Goal: Complete application form: Complete application form

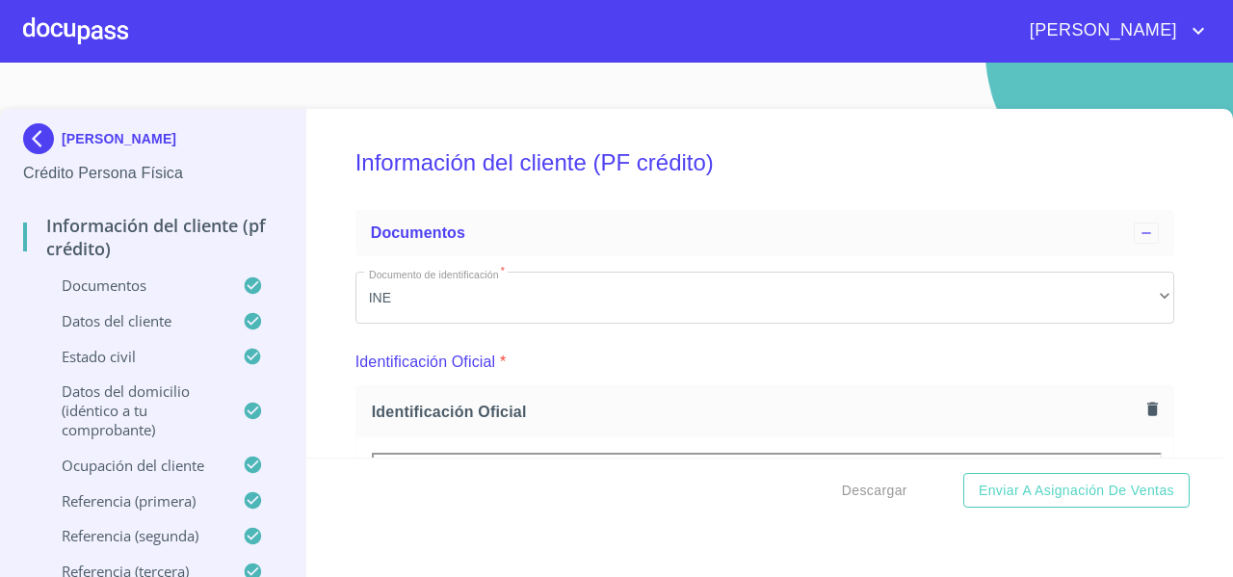
scroll to position [7073, 0]
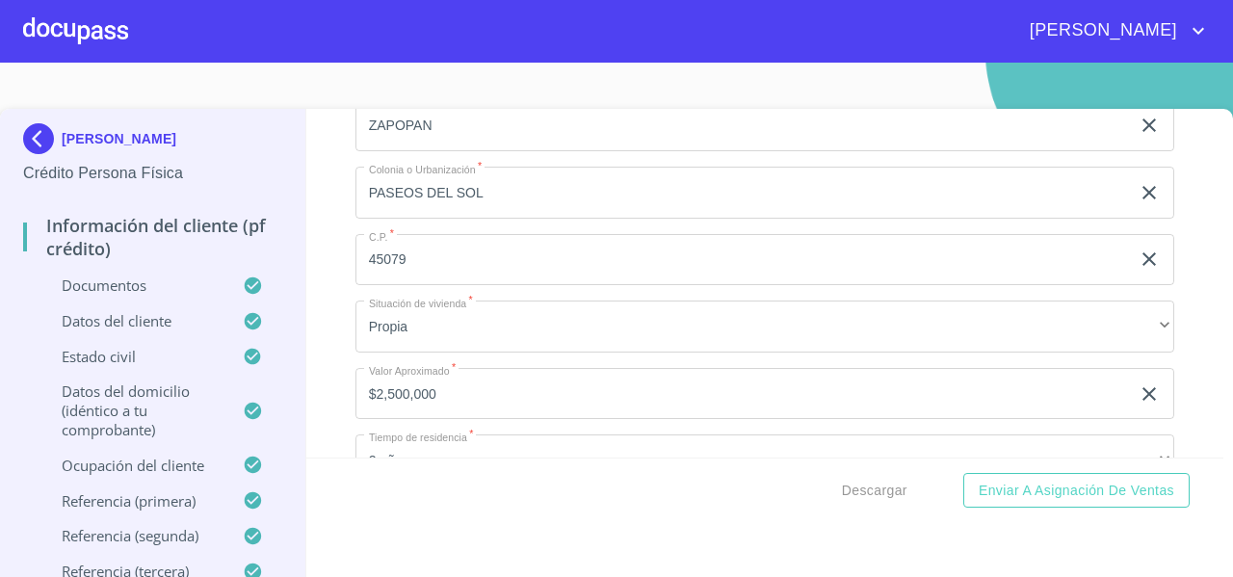
drag, startPoint x: 145, startPoint y: 154, endPoint x: 63, endPoint y: 92, distance: 103.9
click at [63, 92] on section "DAVID SIDDARTHA SILVA OLMOS Crédito Persona Física Información del cliente (PF …" at bounding box center [616, 320] width 1233 height 515
copy p "[PERSON_NAME] [PERSON_NAME]"
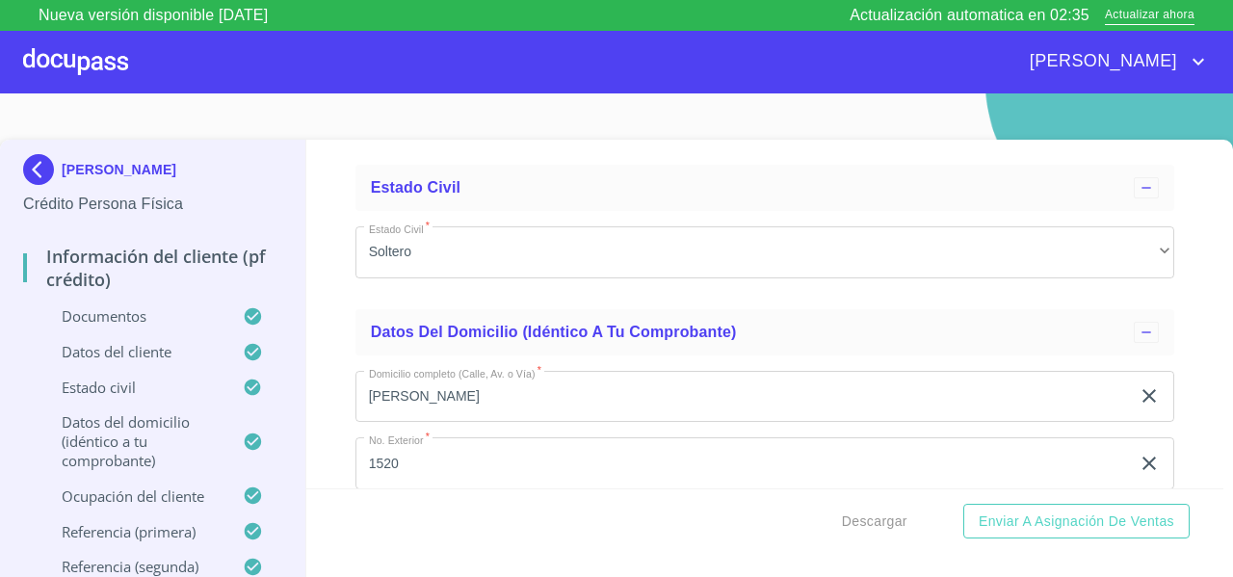
scroll to position [6421, 0]
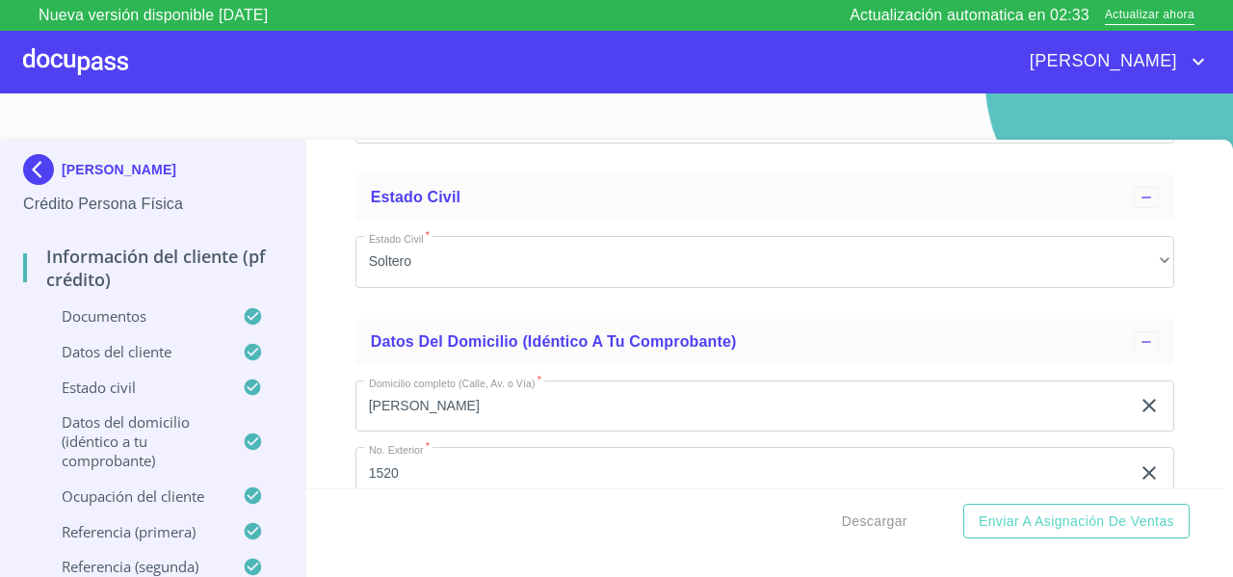
drag, startPoint x: 491, startPoint y: 390, endPoint x: 345, endPoint y: 402, distance: 146.9
click at [345, 402] on div "Información del cliente (PF crédito) Documentos Documento de identificación   *…" at bounding box center [765, 314] width 918 height 349
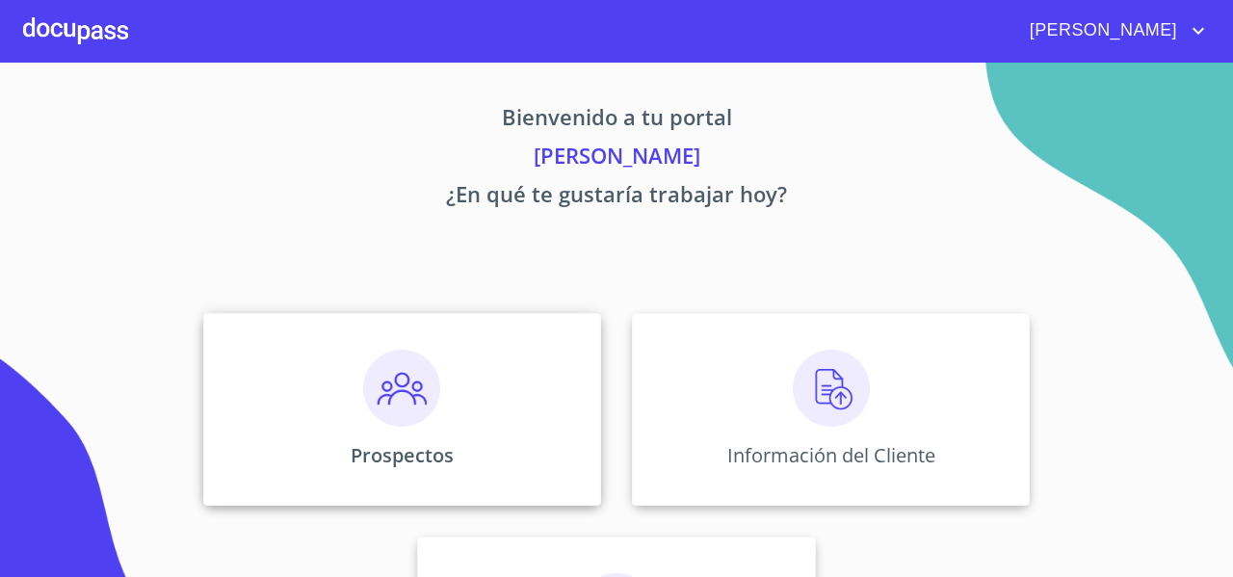
click at [285, 359] on div "Prospectos" at bounding box center [402, 409] width 398 height 193
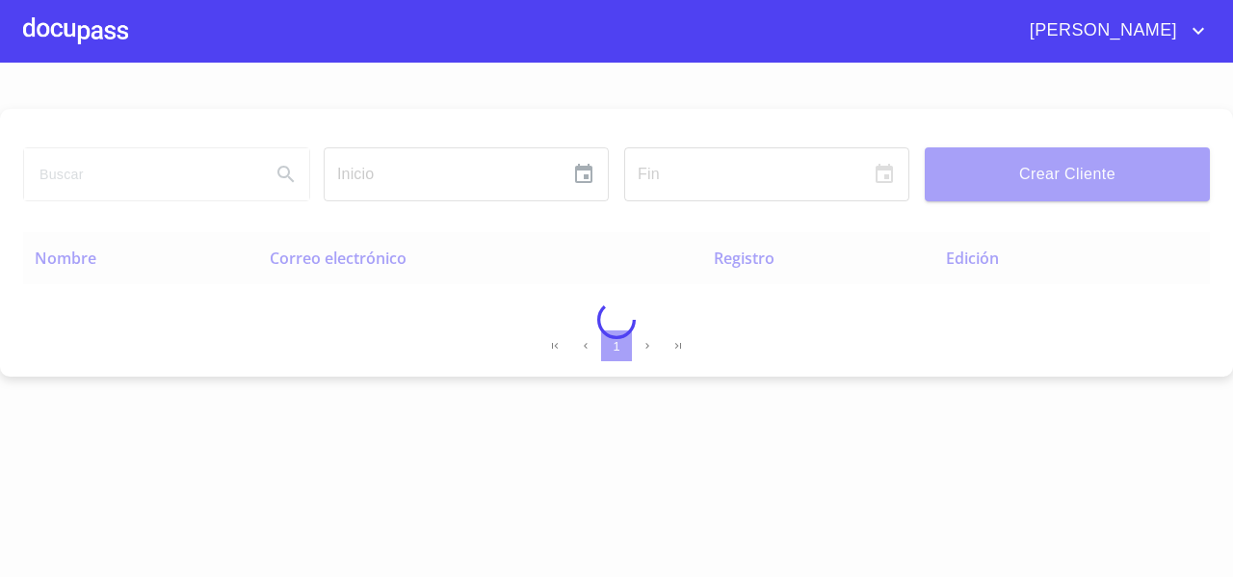
click at [104, 182] on div at bounding box center [616, 320] width 1233 height 515
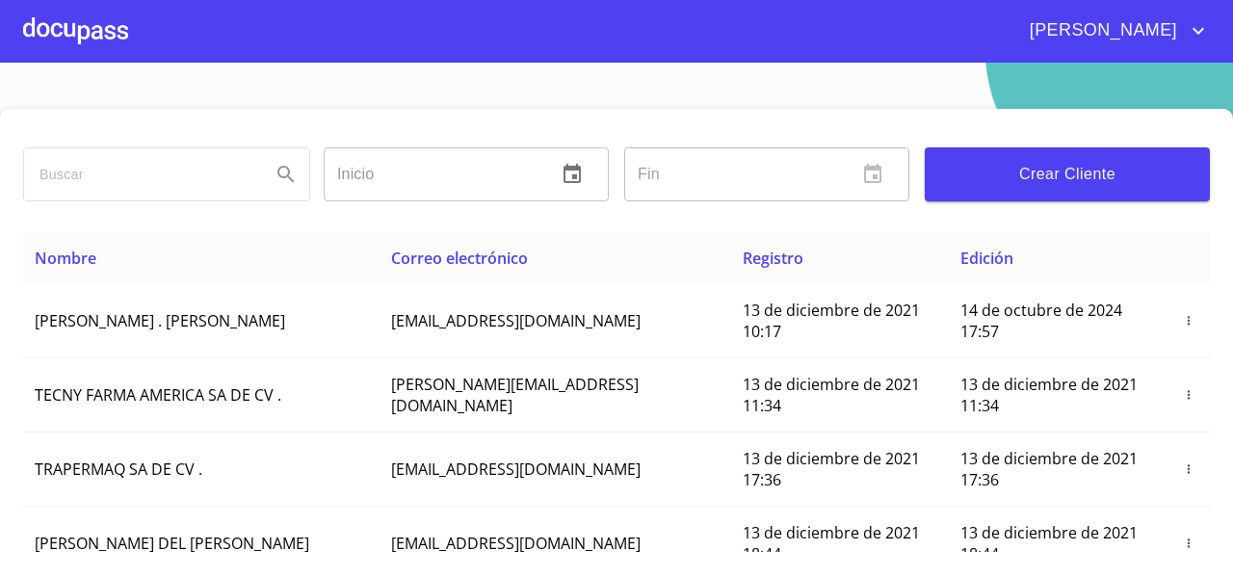
click at [104, 182] on input "search" at bounding box center [139, 174] width 231 height 52
click at [278, 169] on icon "Search" at bounding box center [286, 174] width 23 height 23
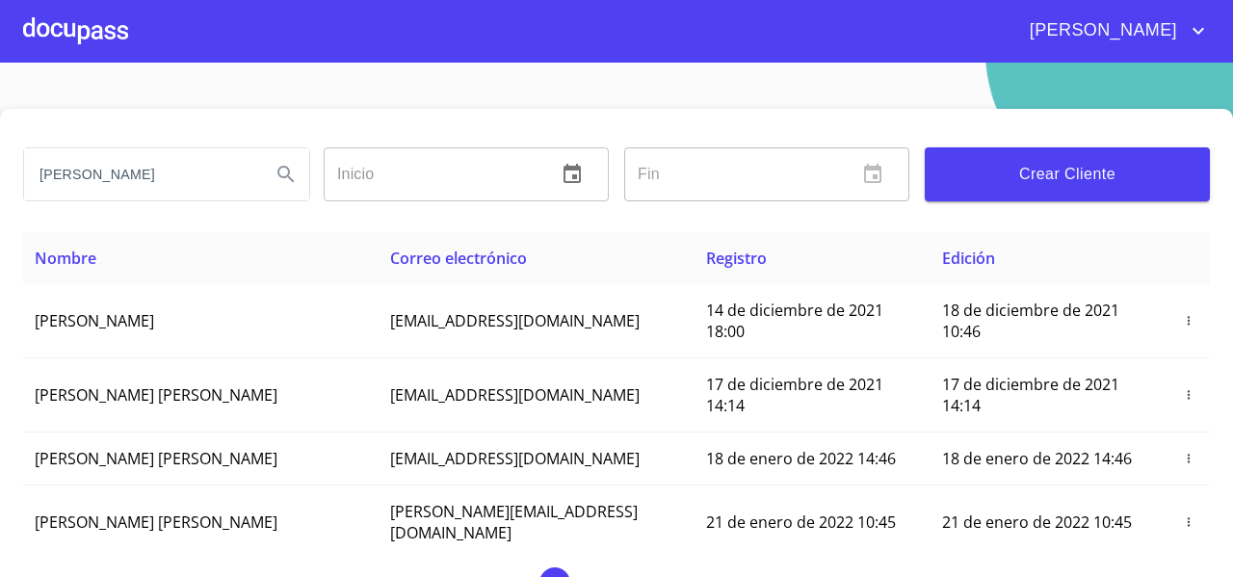
click at [150, 176] on input "david" at bounding box center [139, 174] width 231 height 52
type input "david si"
click at [275, 182] on icon "Search" at bounding box center [286, 174] width 23 height 23
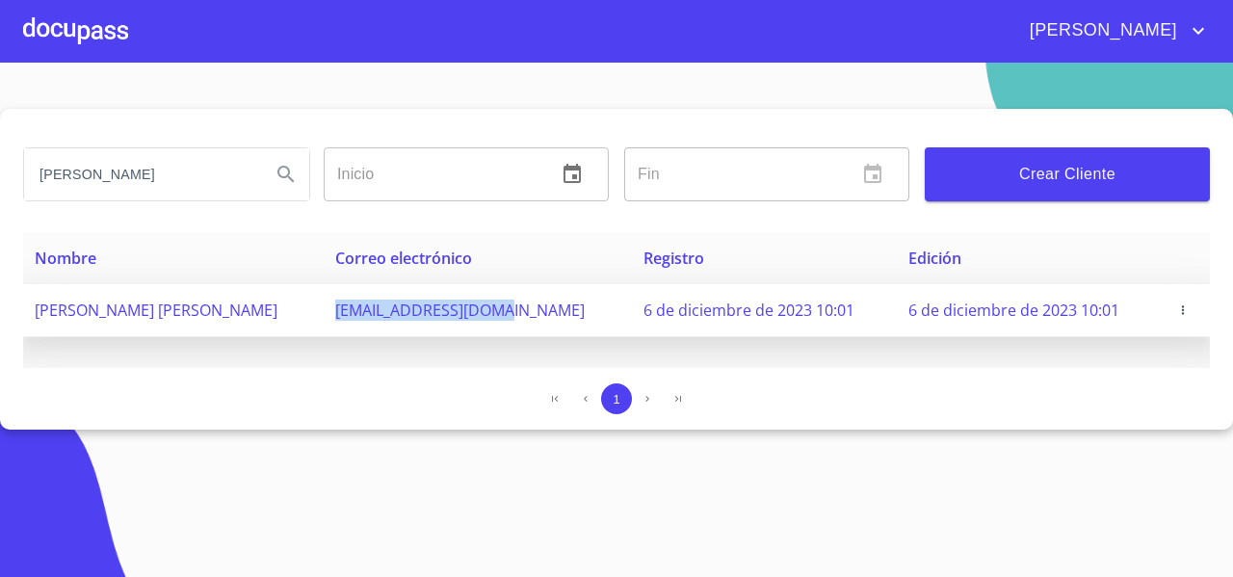
drag, startPoint x: 353, startPoint y: 315, endPoint x: 563, endPoint y: 315, distance: 210.0
click at [563, 315] on td "ds12334555@gmail.com" at bounding box center [478, 310] width 308 height 53
copy span "ds12334555@gmail.com"
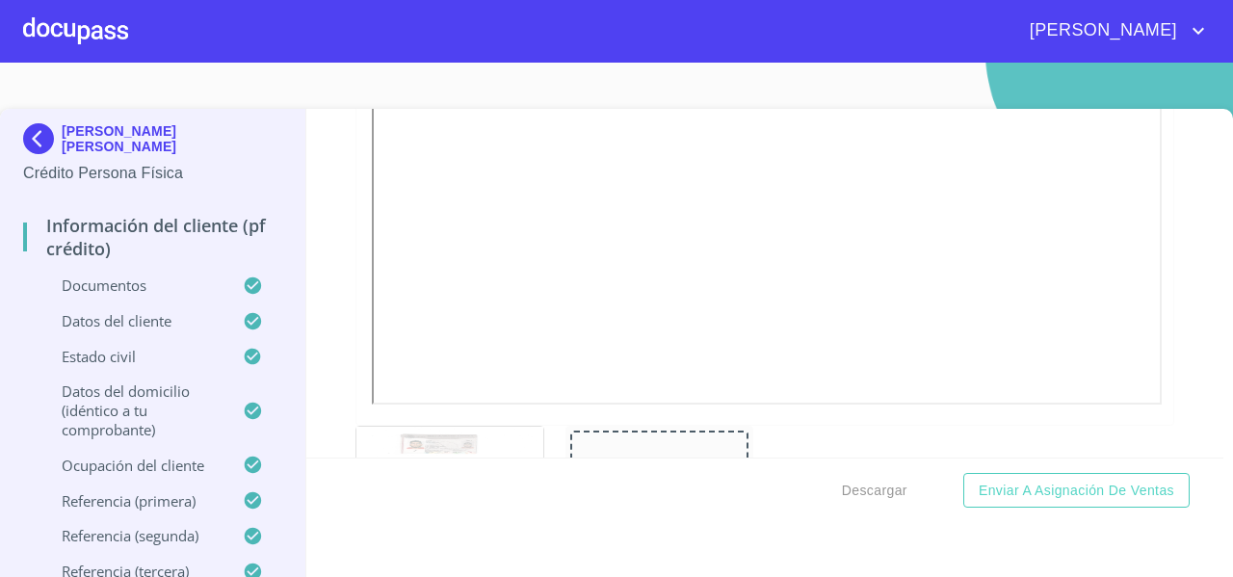
scroll to position [594, 0]
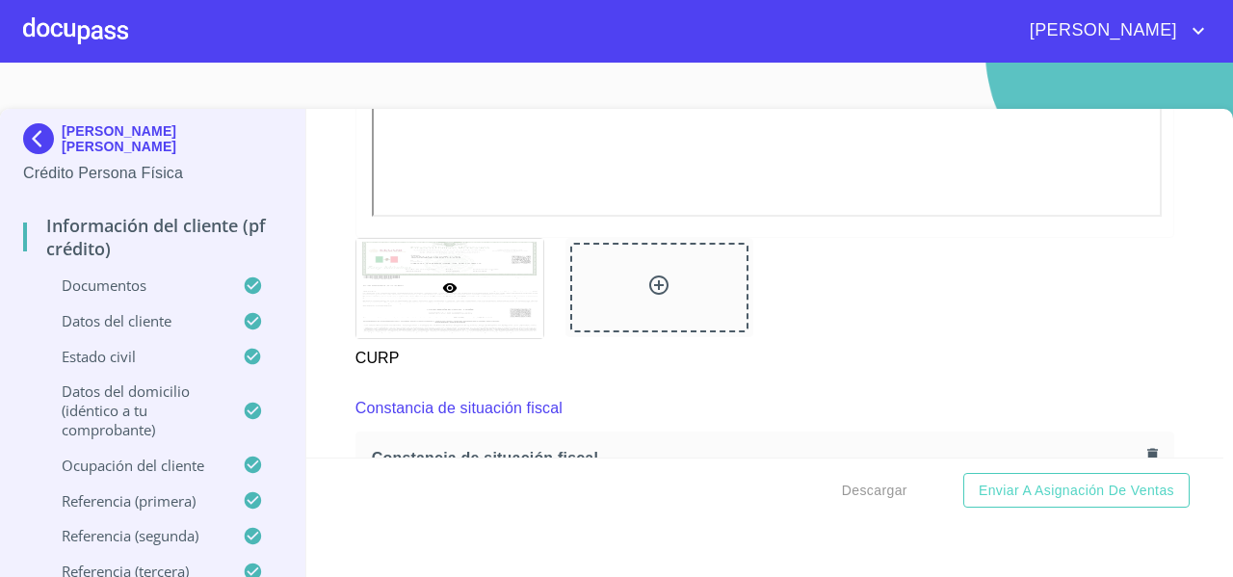
click at [1144, 381] on div "CURP" at bounding box center [765, 303] width 842 height 154
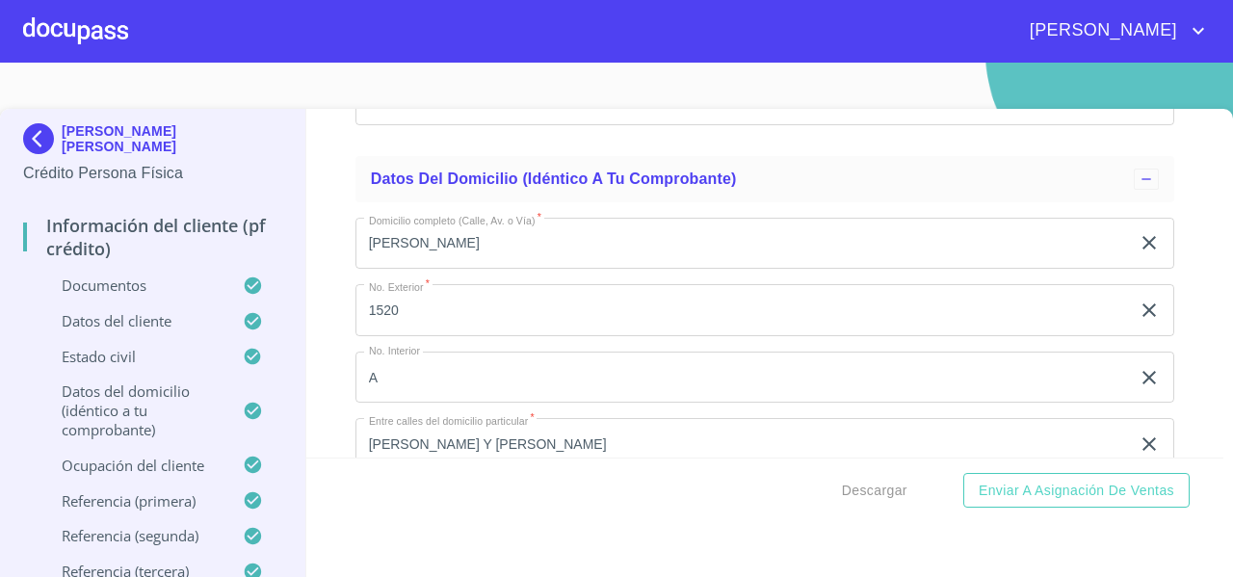
scroll to position [6549, 0]
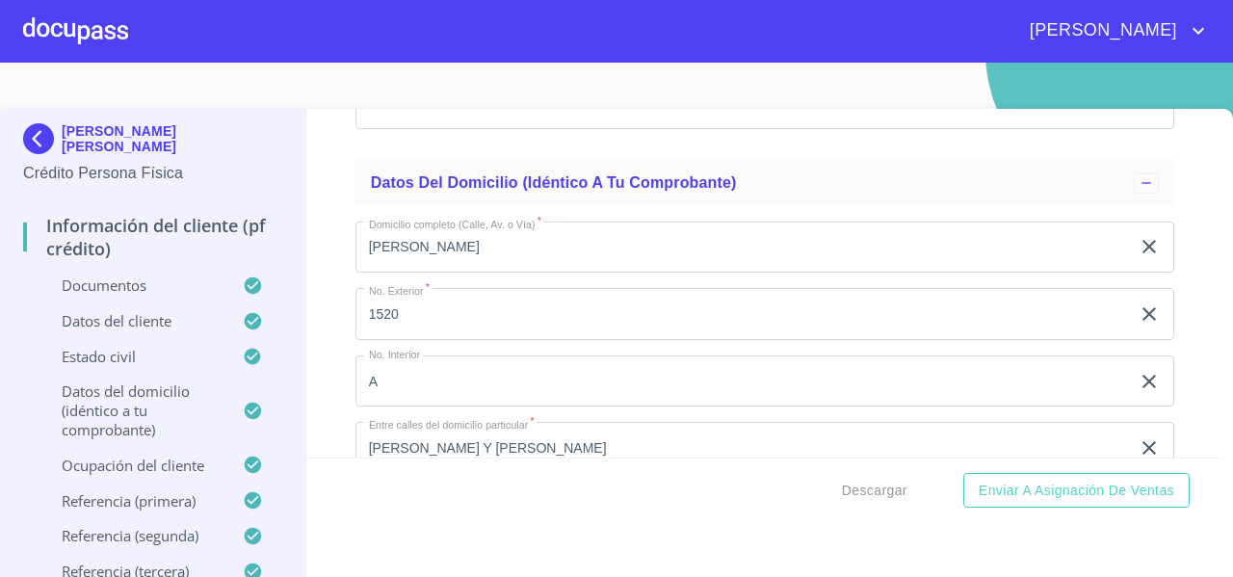
drag, startPoint x: 506, startPoint y: 233, endPoint x: 360, endPoint y: 236, distance: 145.5
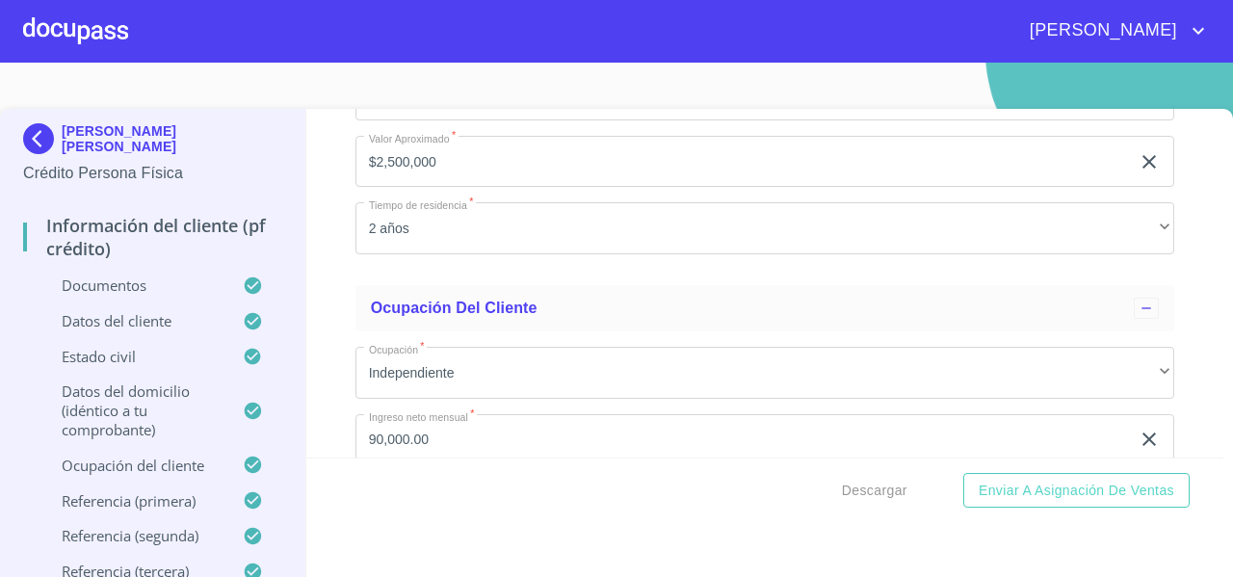
scroll to position [7310, 0]
click at [850, 485] on span "Descargar" at bounding box center [875, 491] width 66 height 24
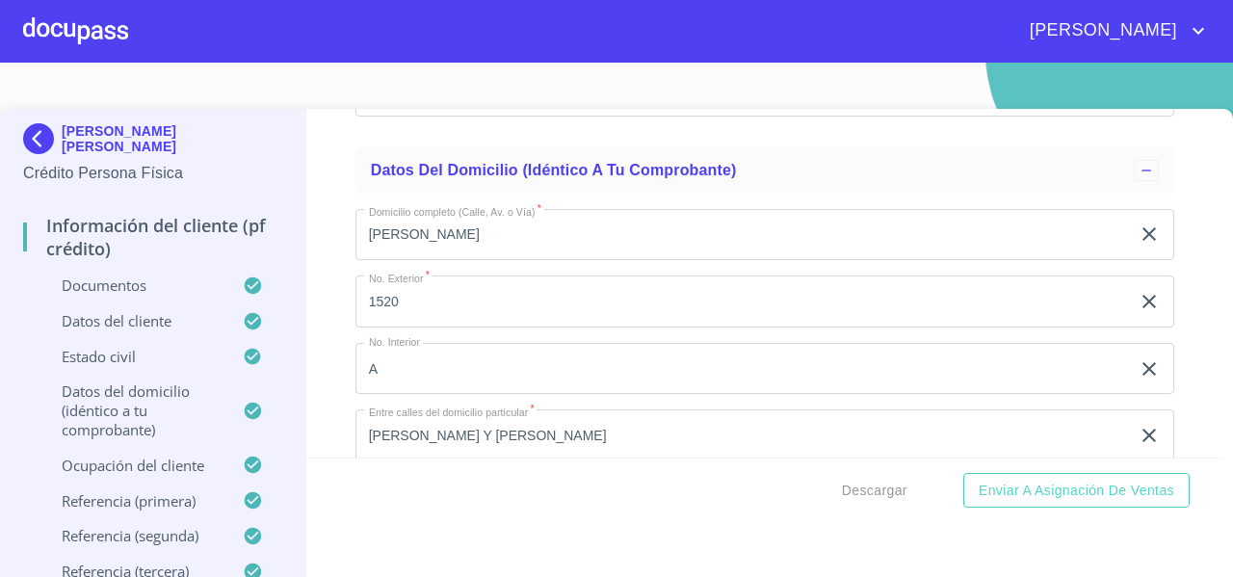
scroll to position [6561, 0]
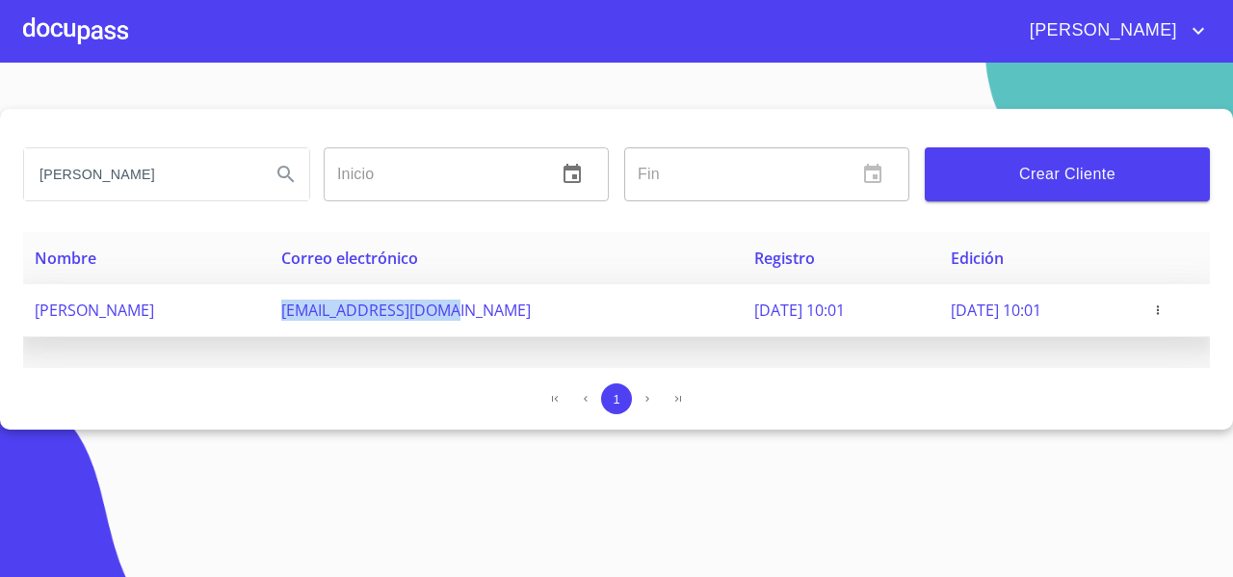
drag, startPoint x: 34, startPoint y: 306, endPoint x: 279, endPoint y: 324, distance: 246.3
click at [270, 324] on td "[PERSON_NAME] [PERSON_NAME]" at bounding box center [146, 310] width 247 height 53
copy span "[PERSON_NAME] [PERSON_NAME]"
drag, startPoint x: 346, startPoint y: 317, endPoint x: 533, endPoint y: 322, distance: 187.0
click at [533, 322] on td "ds12334555@gmail.com" at bounding box center [506, 310] width 472 height 53
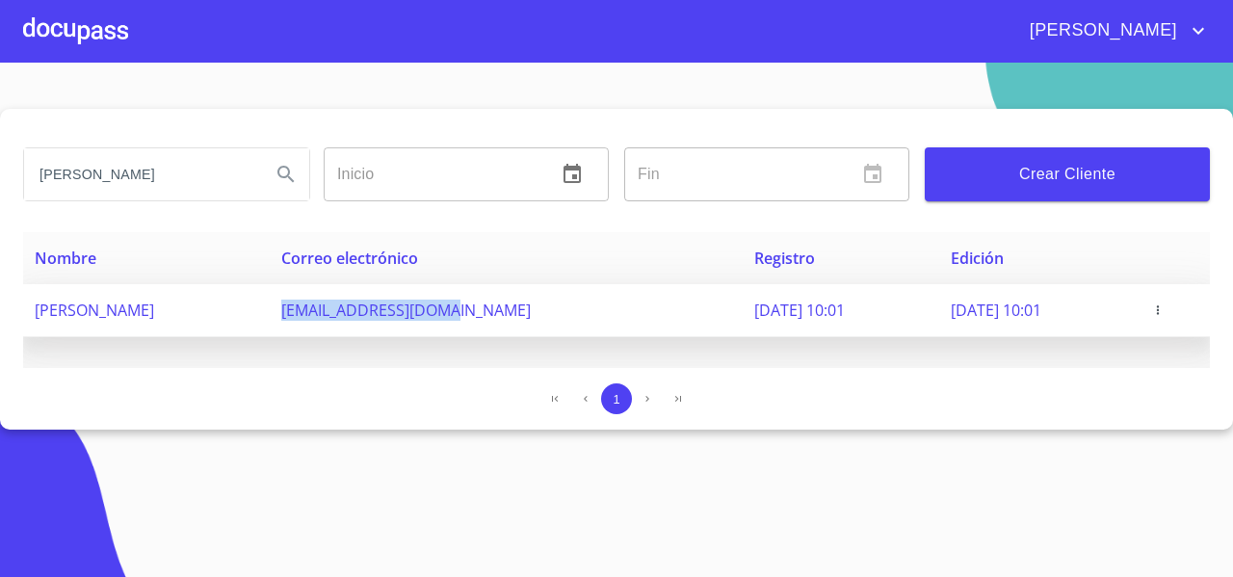
copy span "ds12334555@gmail.com"
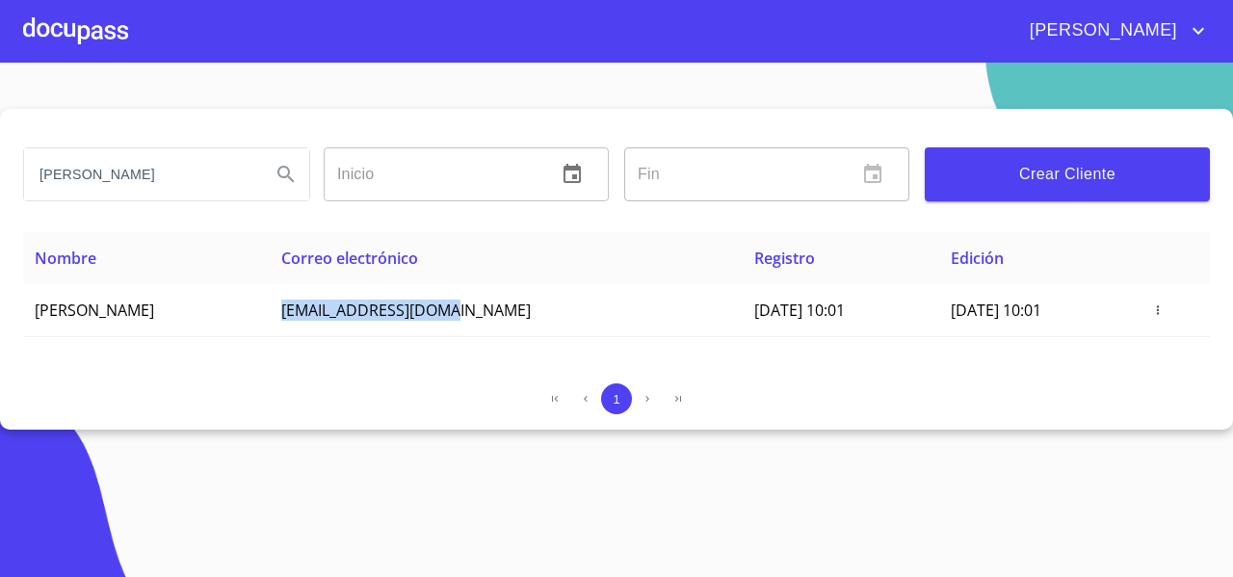
copy span "ds12334555@gmail.com"
